Goal: Find specific page/section: Find specific page/section

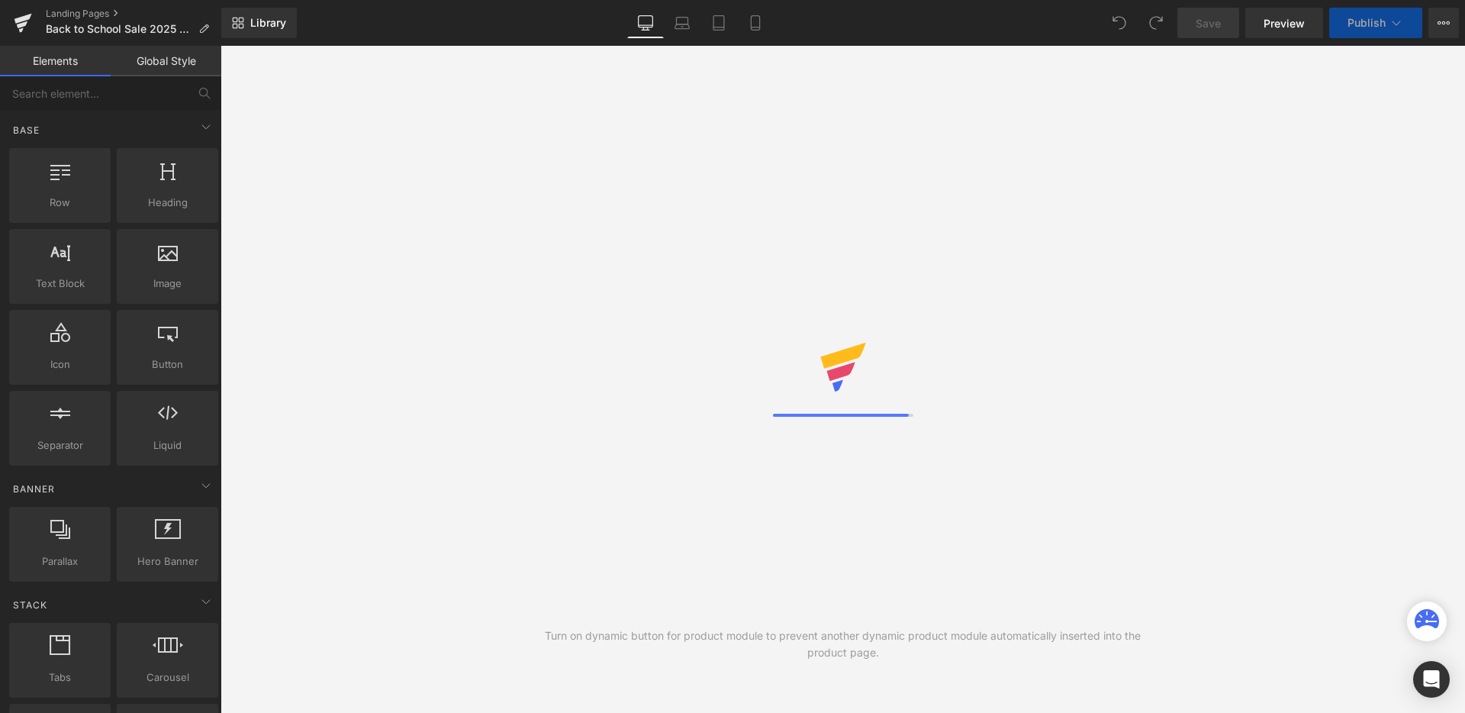
click at [450, 29] on div "Library Desktop Desktop Laptop Tablet Mobile Save Preview Publish Scheduled Vie…" at bounding box center [843, 23] width 1244 height 31
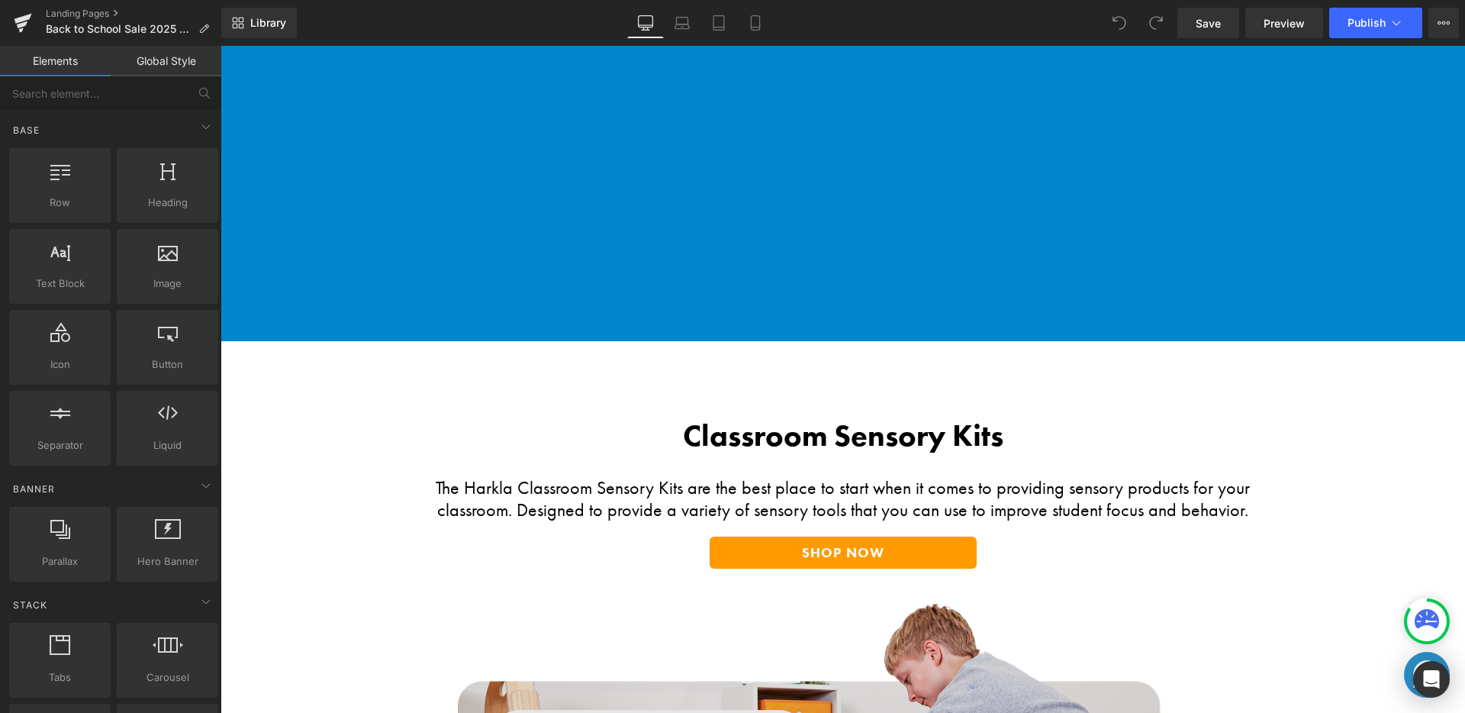
scroll to position [5279, 0]
